Goal: Share content: Share content

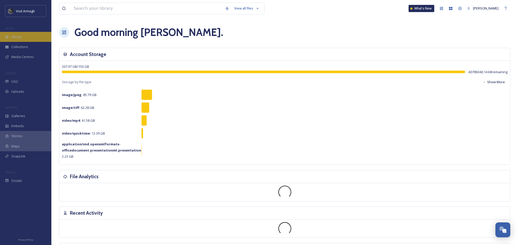
click at [13, 36] on span "Library" at bounding box center [16, 36] width 10 height 5
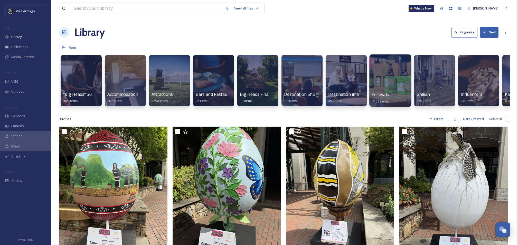
click at [379, 66] on div at bounding box center [390, 62] width 37 height 10
click at [382, 82] on div at bounding box center [391, 80] width 42 height 52
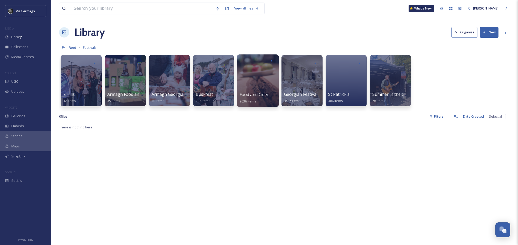
click at [263, 76] on div at bounding box center [258, 80] width 42 height 52
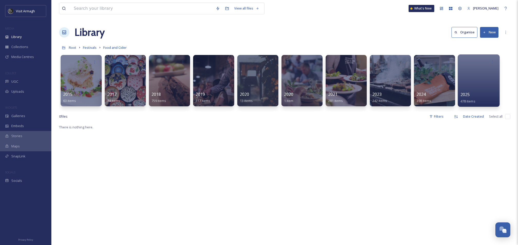
click at [473, 80] on div at bounding box center [479, 80] width 42 height 52
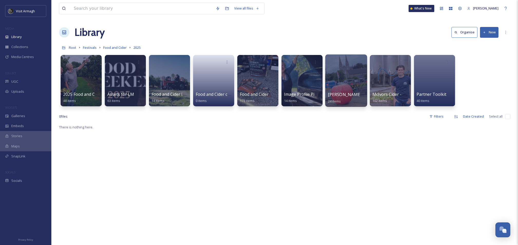
click at [350, 79] on div at bounding box center [346, 80] width 42 height 52
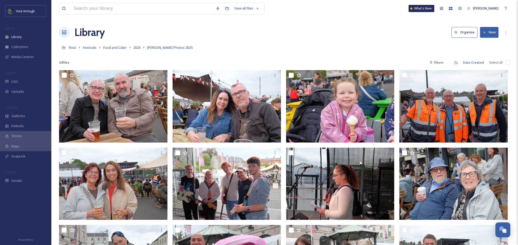
click at [491, 33] on button "New" at bounding box center [489, 32] width 19 height 11
click at [482, 44] on span "File Upload" at bounding box center [487, 44] width 17 height 5
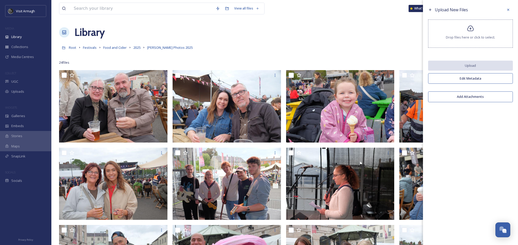
click at [468, 32] on icon at bounding box center [470, 28] width 7 height 7
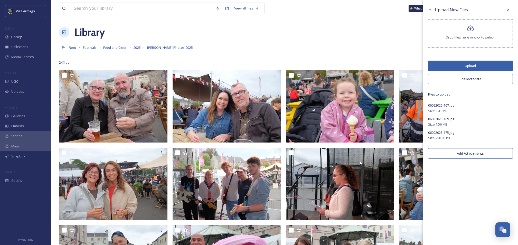
click at [471, 63] on button "Upload" at bounding box center [471, 66] width 85 height 11
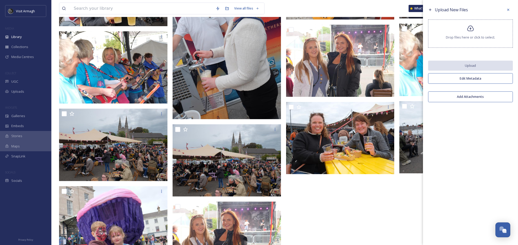
scroll to position [433, 0]
click at [474, 31] on icon at bounding box center [470, 28] width 7 height 7
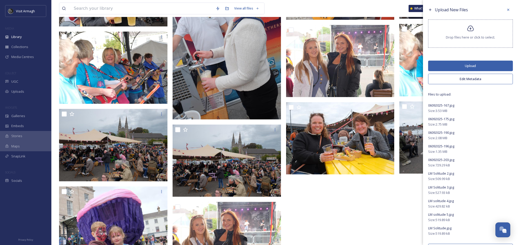
click at [463, 64] on button "Upload" at bounding box center [471, 66] width 85 height 11
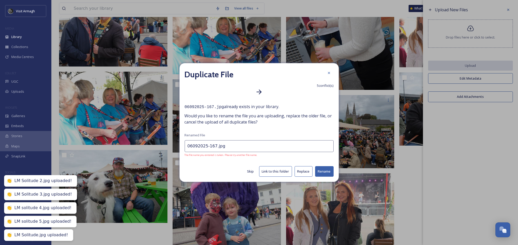
scroll to position [236, 0]
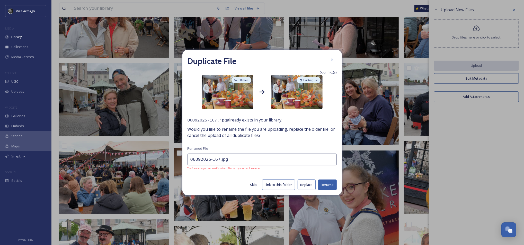
click at [252, 184] on button "Skip" at bounding box center [254, 185] width 12 height 10
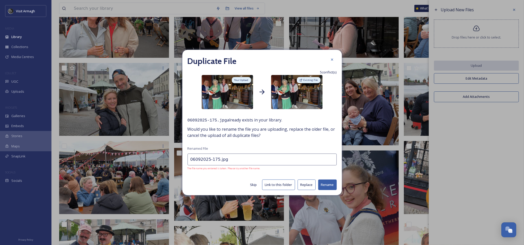
click at [252, 184] on button "Skip" at bounding box center [254, 185] width 12 height 10
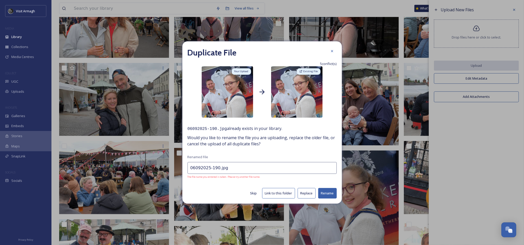
click at [253, 192] on button "Skip" at bounding box center [254, 193] width 12 height 10
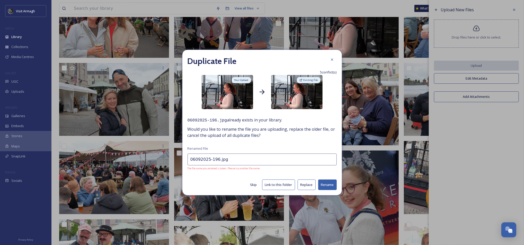
click at [253, 192] on div "Duplicate File 5 conflict(s) Your Upload Existing File 06092025-196.jpg already…" at bounding box center [261, 122] width 159 height 145
click at [254, 184] on button "Skip" at bounding box center [254, 185] width 12 height 10
type input "06092025-203.jpg"
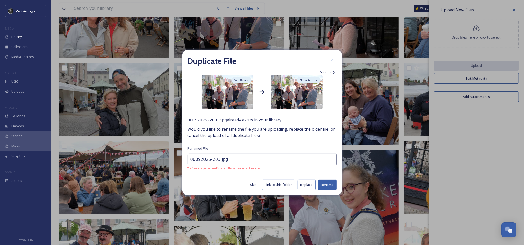
click at [254, 184] on button "Skip" at bounding box center [254, 185] width 12 height 10
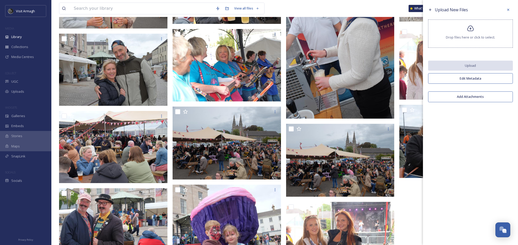
scroll to position [721, 0]
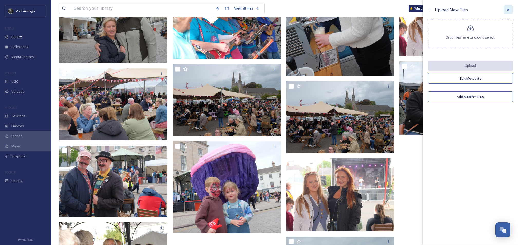
click at [507, 10] on icon at bounding box center [509, 10] width 4 height 4
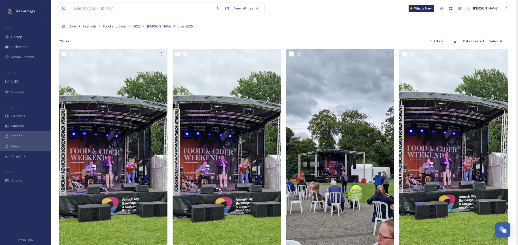
scroll to position [0, 0]
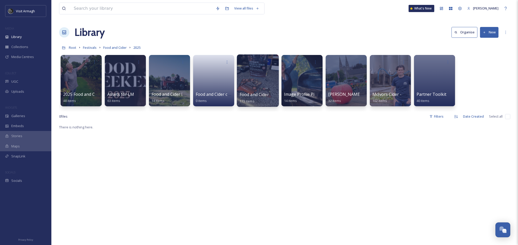
click at [262, 76] on div at bounding box center [258, 80] width 42 height 52
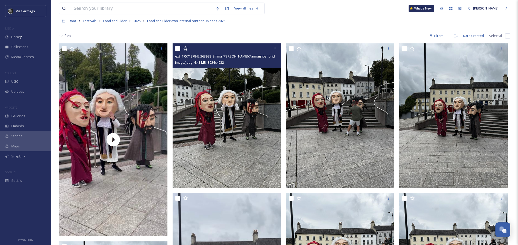
scroll to position [34, 0]
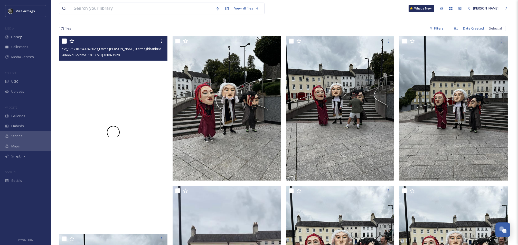
click at [113, 132] on span at bounding box center [113, 132] width 13 height 13
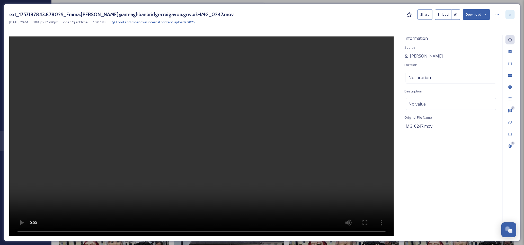
click at [512, 15] on icon at bounding box center [510, 15] width 4 height 4
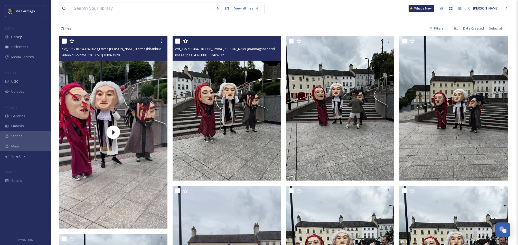
click at [220, 117] on img at bounding box center [227, 108] width 108 height 144
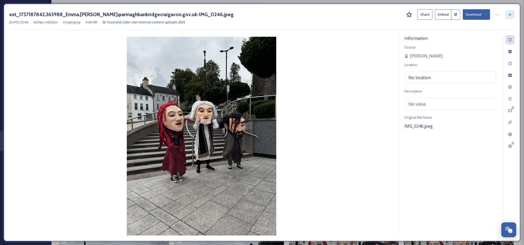
click at [512, 14] on icon at bounding box center [510, 15] width 4 height 4
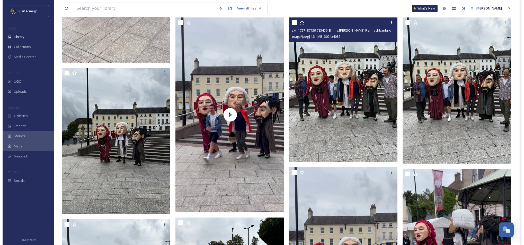
scroll to position [206, 0]
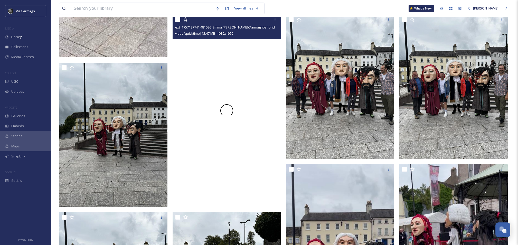
click at [227, 111] on span at bounding box center [227, 111] width 14 height 14
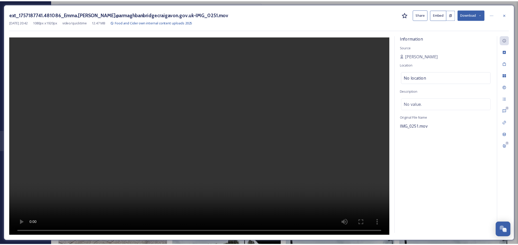
scroll to position [206, 0]
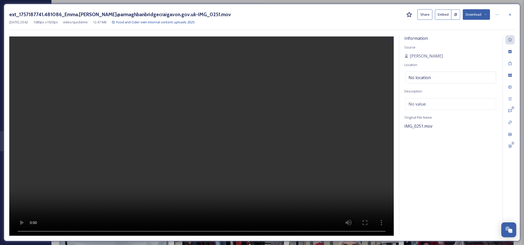
click at [426, 15] on button "Share" at bounding box center [424, 14] width 15 height 11
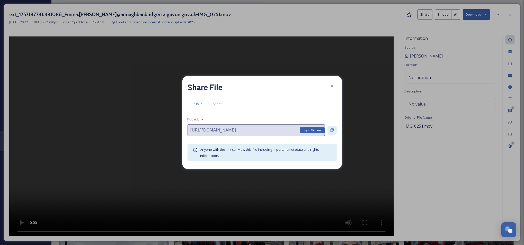
drag, startPoint x: 330, startPoint y: 129, endPoint x: 253, endPoint y: 206, distance: 109.2
click at [330, 130] on icon at bounding box center [332, 130] width 4 height 4
drag, startPoint x: 332, startPoint y: 87, endPoint x: 370, endPoint y: 66, distance: 43.9
click at [333, 87] on icon at bounding box center [332, 86] width 4 height 4
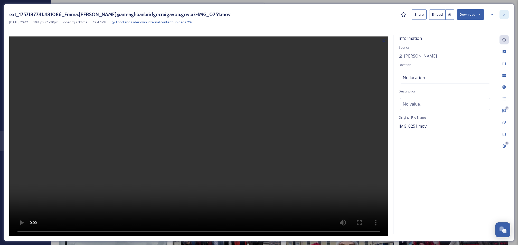
click at [505, 14] on icon at bounding box center [505, 14] width 2 height 2
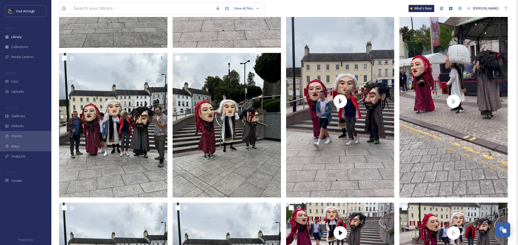
scroll to position [377, 0]
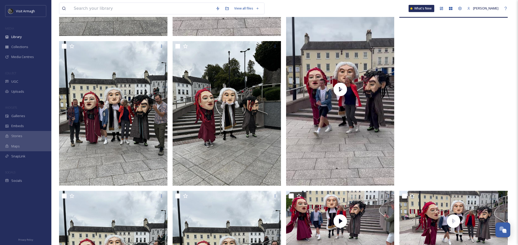
click at [457, 88] on video "ext_1757185447.321182_Emma.mcquaid@armaghbanbridgecraigavon.gov.uk-IMG_0265.mov" at bounding box center [454, 89] width 108 height 193
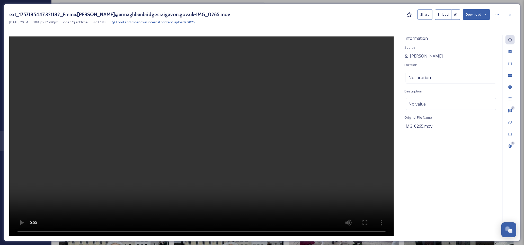
click at [426, 16] on button "Share" at bounding box center [424, 14] width 15 height 11
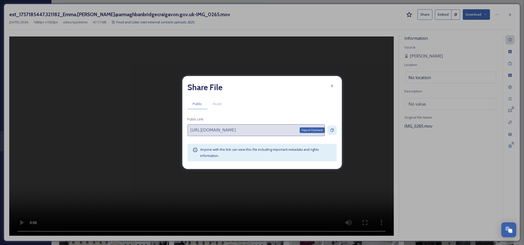
drag, startPoint x: 332, startPoint y: 131, endPoint x: 221, endPoint y: 218, distance: 140.9
click at [331, 133] on div "Copy to Clipboard" at bounding box center [331, 130] width 9 height 9
drag, startPoint x: 331, startPoint y: 87, endPoint x: 175, endPoint y: 213, distance: 200.7
click at [331, 89] on div at bounding box center [331, 85] width 9 height 9
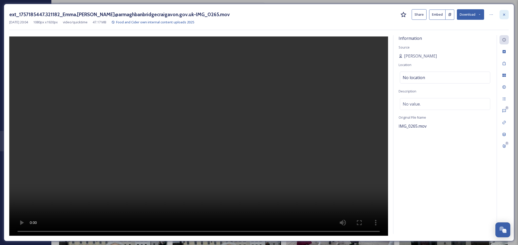
click at [507, 14] on div at bounding box center [504, 14] width 9 height 9
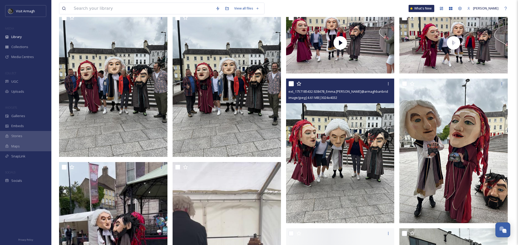
scroll to position [617, 0]
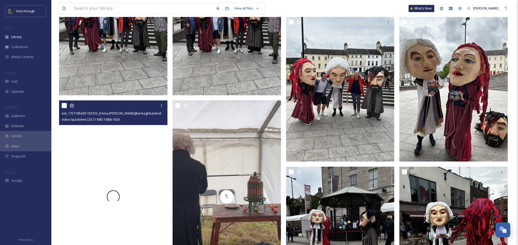
click at [113, 197] on span at bounding box center [113, 197] width 14 height 14
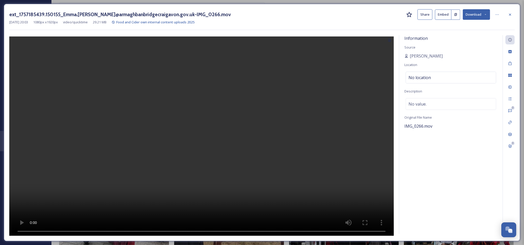
click at [197, 133] on video at bounding box center [201, 137] width 384 height 201
click at [424, 14] on button "Share" at bounding box center [424, 14] width 15 height 11
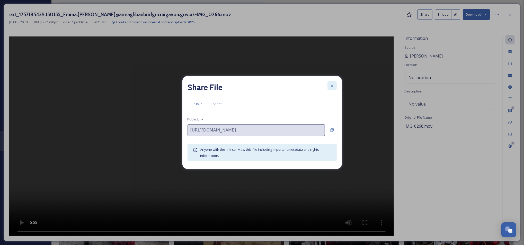
click at [330, 83] on div at bounding box center [331, 85] width 9 height 9
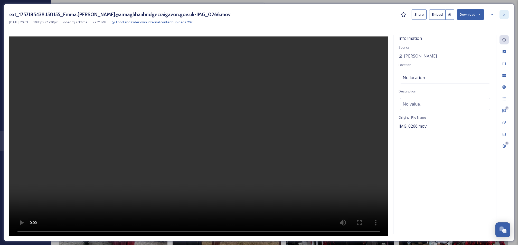
click at [505, 14] on icon at bounding box center [505, 15] width 4 height 4
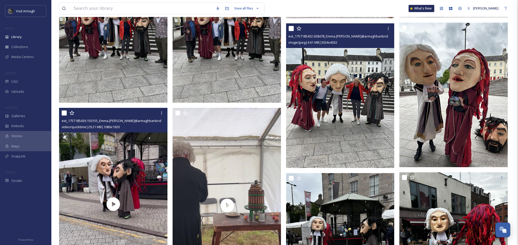
click at [366, 76] on img at bounding box center [340, 95] width 108 height 144
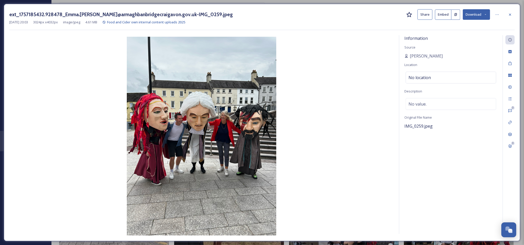
click at [427, 15] on button "Share" at bounding box center [424, 14] width 15 height 11
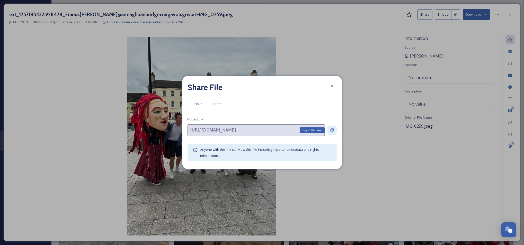
click at [333, 130] on icon at bounding box center [331, 130] width 3 height 3
click at [332, 87] on icon at bounding box center [332, 86] width 4 height 4
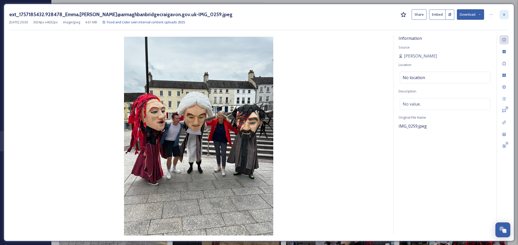
click at [507, 14] on div at bounding box center [504, 14] width 9 height 9
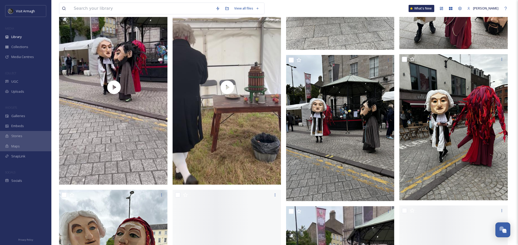
scroll to position [754, 0]
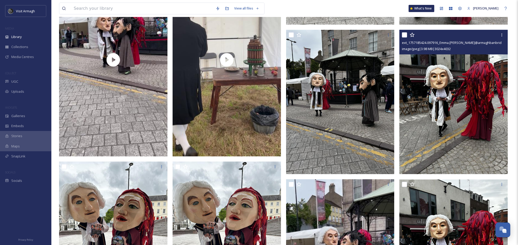
click at [453, 92] on img at bounding box center [454, 102] width 108 height 144
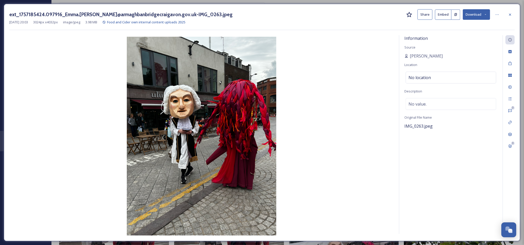
click at [426, 15] on button "Share" at bounding box center [424, 14] width 15 height 11
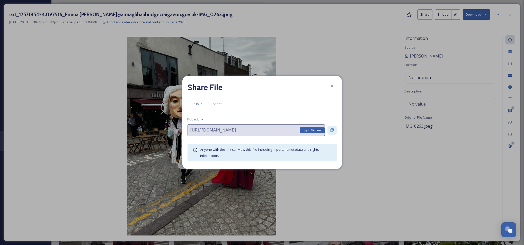
drag, startPoint x: 329, startPoint y: 130, endPoint x: 194, endPoint y: 243, distance: 176.5
click at [329, 130] on div "Copy to Clipboard" at bounding box center [331, 130] width 9 height 9
click at [333, 84] on icon at bounding box center [332, 86] width 4 height 4
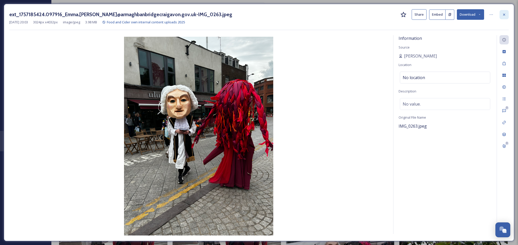
click at [502, 11] on div at bounding box center [504, 14] width 9 height 9
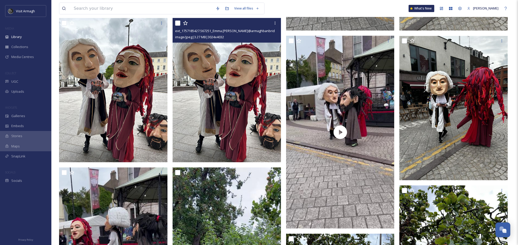
scroll to position [857, 0]
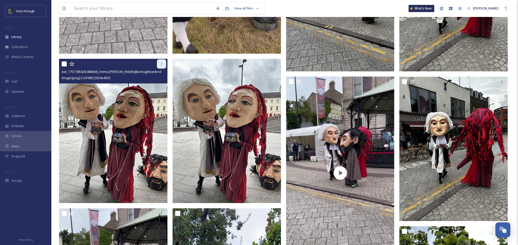
click at [161, 65] on icon at bounding box center [162, 64] width 4 height 4
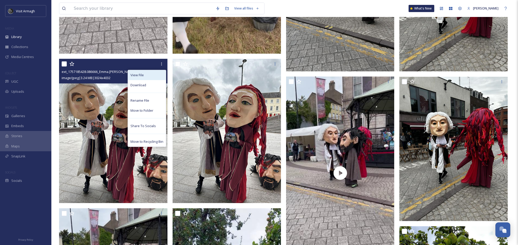
click at [143, 74] on span "View File" at bounding box center [137, 75] width 13 height 5
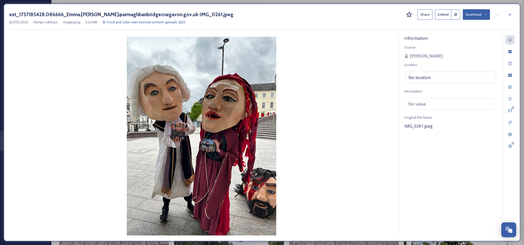
click at [425, 15] on button "Share" at bounding box center [424, 14] width 15 height 11
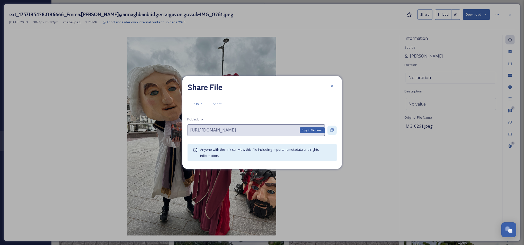
click at [331, 129] on icon at bounding box center [331, 130] width 3 height 3
drag, startPoint x: 331, startPoint y: 87, endPoint x: 464, endPoint y: 32, distance: 143.9
click at [331, 87] on icon at bounding box center [332, 86] width 4 height 4
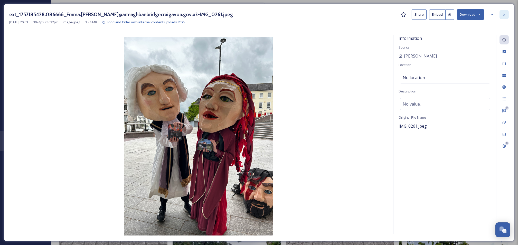
click at [507, 14] on div at bounding box center [504, 14] width 9 height 9
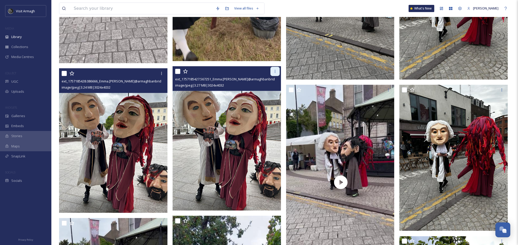
click at [275, 73] on icon at bounding box center [275, 71] width 4 height 4
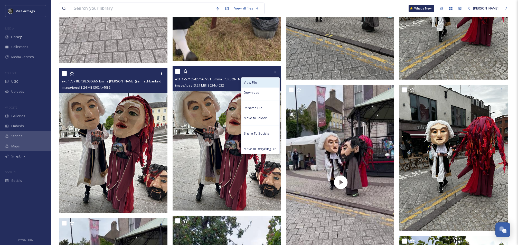
click at [258, 82] on div "View File" at bounding box center [261, 83] width 38 height 10
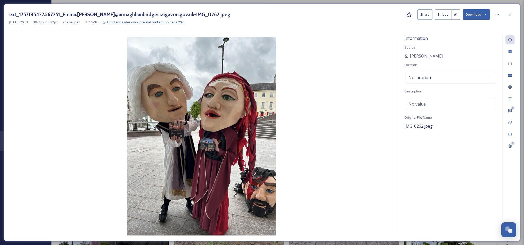
click at [413, 14] on div "ext_1757185427.567251_Emma.mcquaid@armaghbanbridgecraigavon.gov.uk-IMG_0262.jpe…" at bounding box center [261, 14] width 505 height 11
click at [424, 16] on button "Share" at bounding box center [424, 14] width 15 height 11
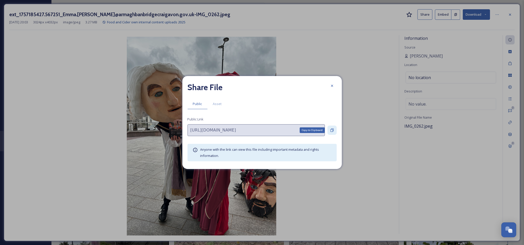
click at [332, 130] on icon at bounding box center [331, 130] width 3 height 3
drag, startPoint x: 332, startPoint y: 87, endPoint x: 449, endPoint y: 38, distance: 127.6
click at [332, 87] on icon at bounding box center [332, 86] width 4 height 4
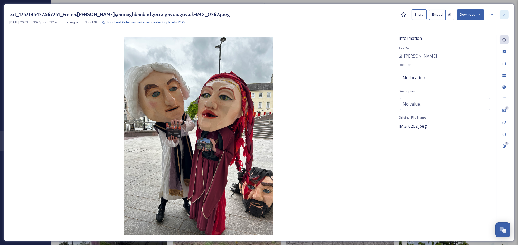
click at [502, 15] on div at bounding box center [504, 14] width 9 height 9
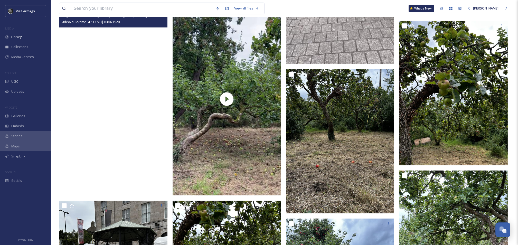
click at [112, 97] on video "ext_1757185196.528379_Emma.mcquaid@armaghbanbridgecraigavon.gov.uk-IMG_0265.mov" at bounding box center [113, 99] width 108 height 193
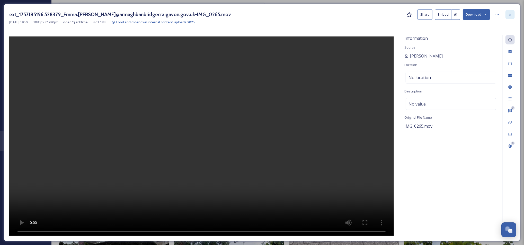
click at [512, 15] on div at bounding box center [509, 14] width 9 height 9
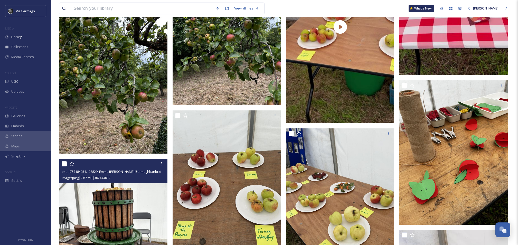
scroll to position [2053, 0]
